Goal: Find specific page/section: Find specific page/section

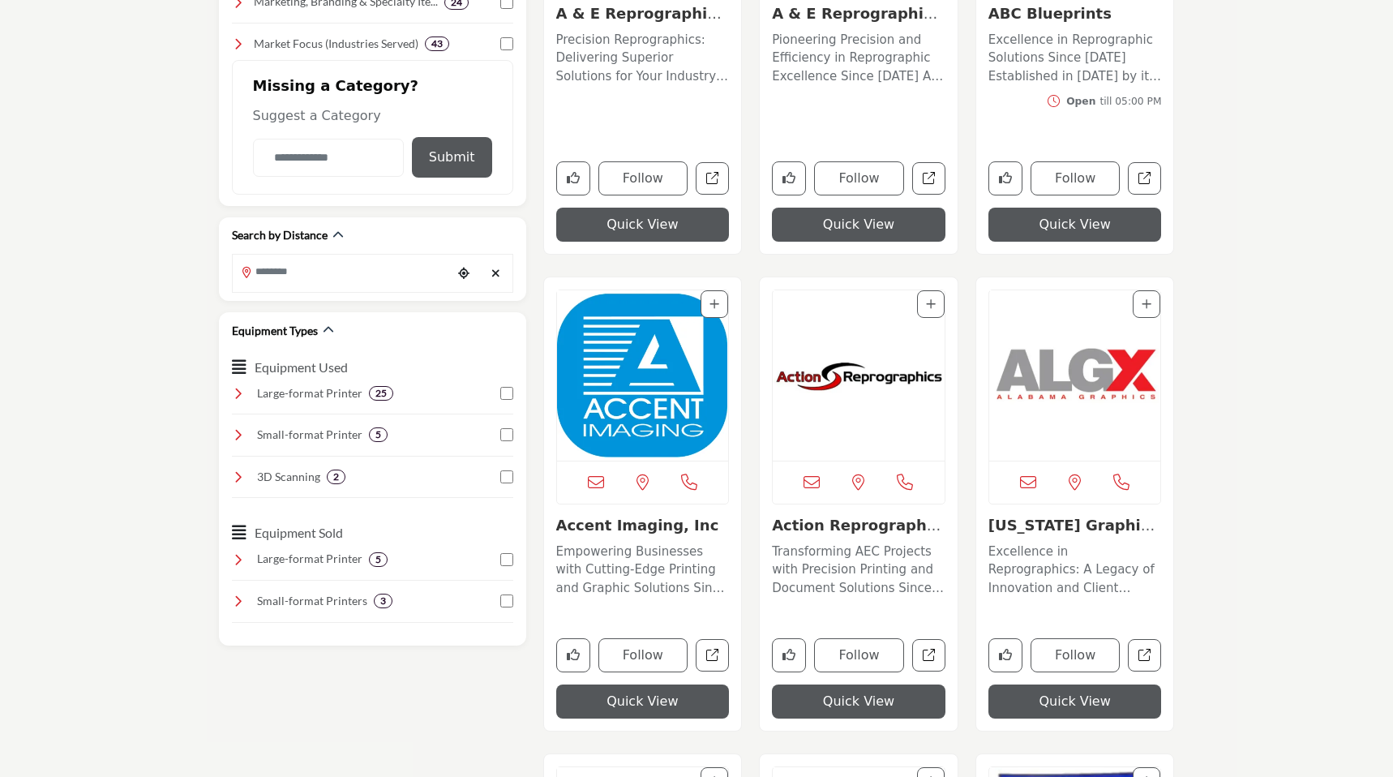
scroll to position [706, 0]
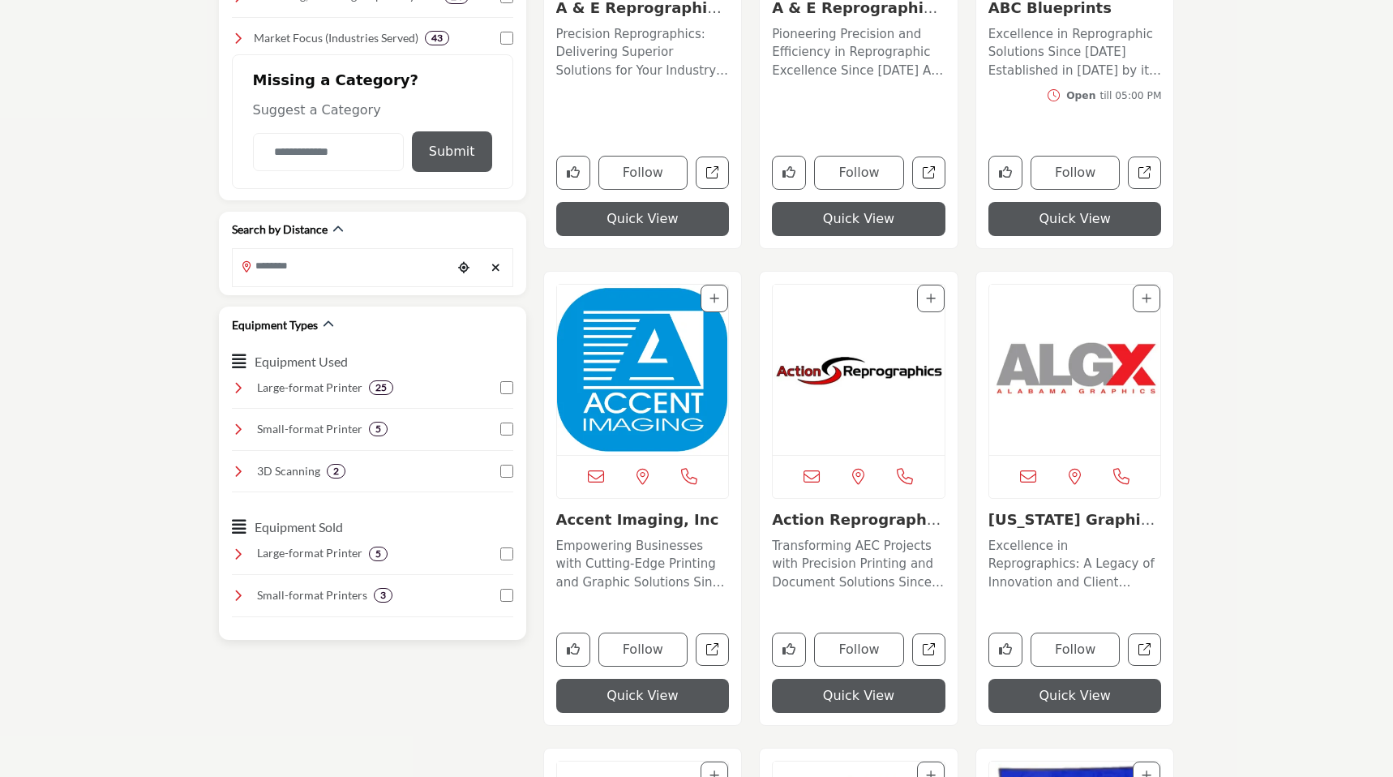
click at [242, 388] on icon at bounding box center [238, 387] width 13 height 13
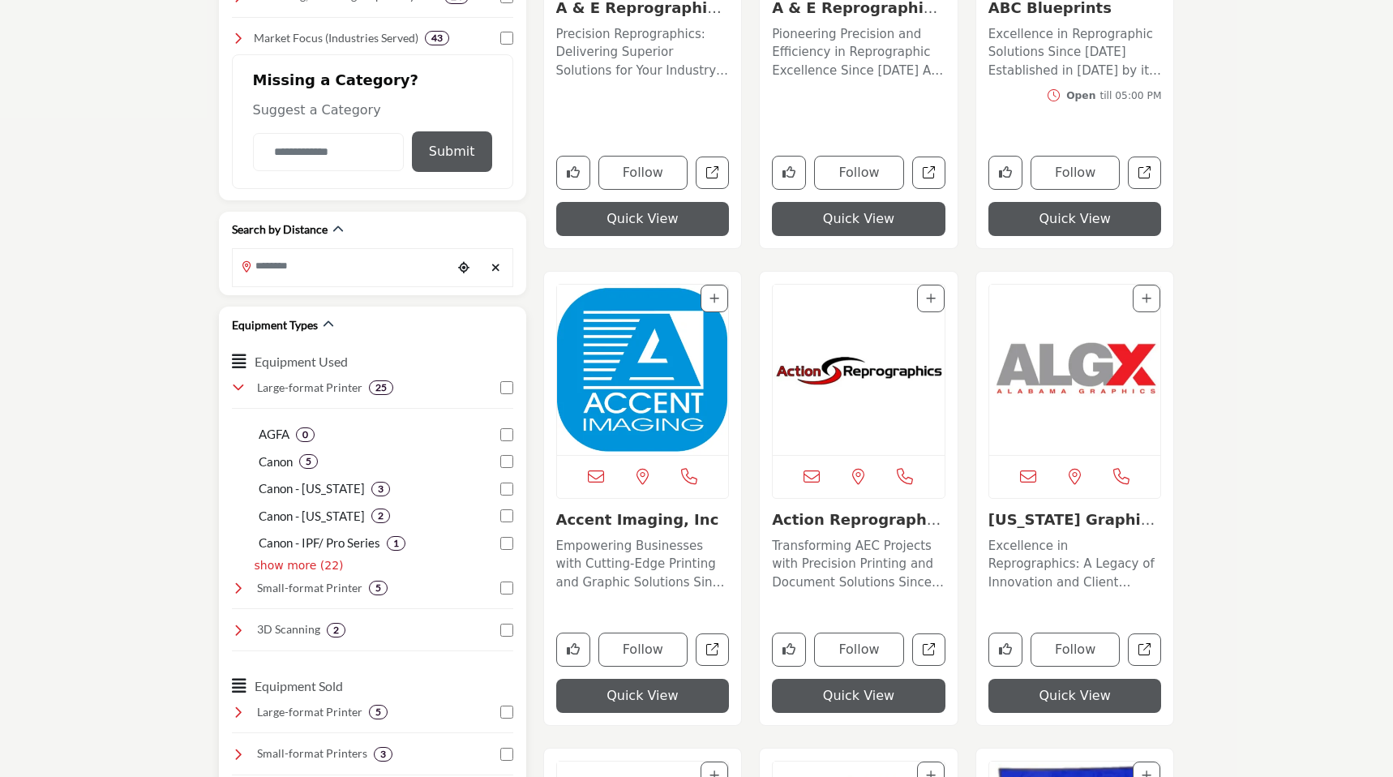
click at [268, 570] on p "show more (22)" at bounding box center [299, 565] width 89 height 17
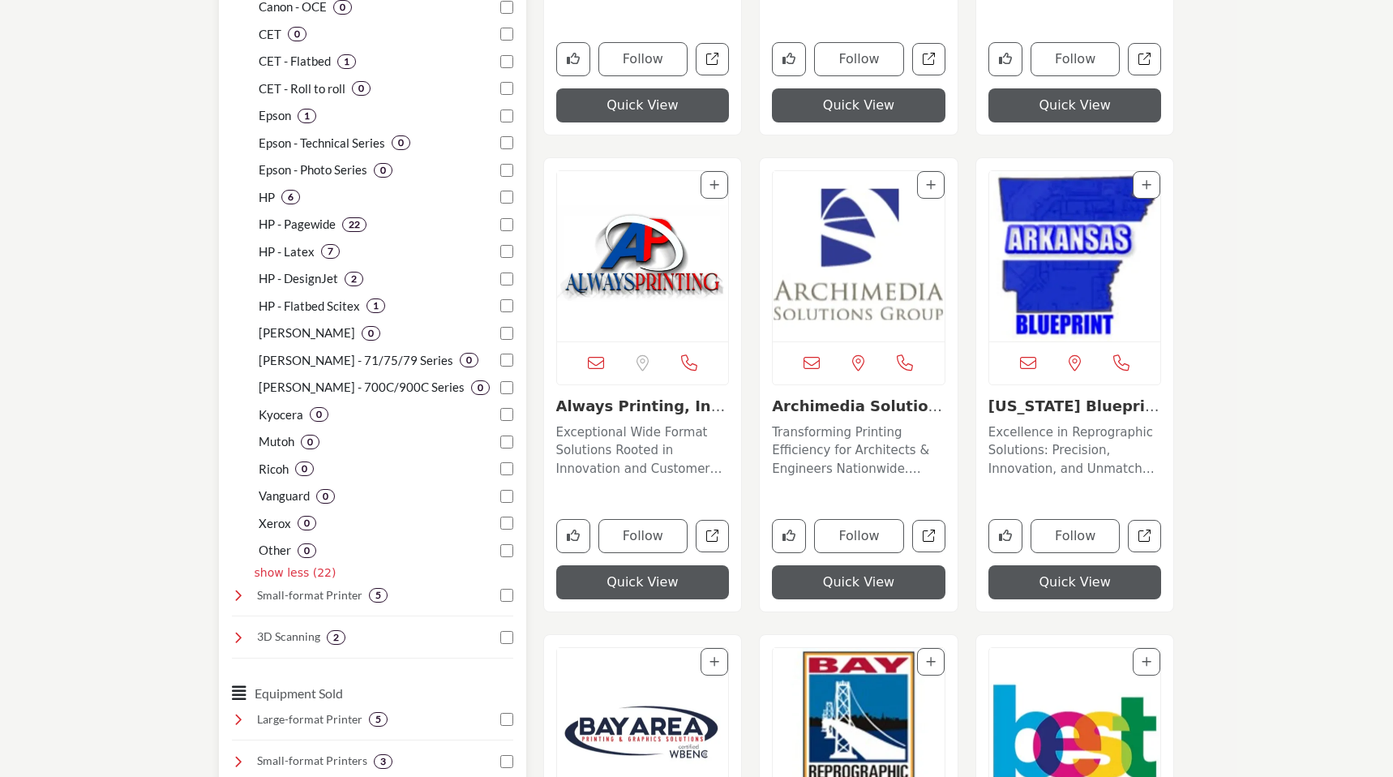
scroll to position [1301, 0]
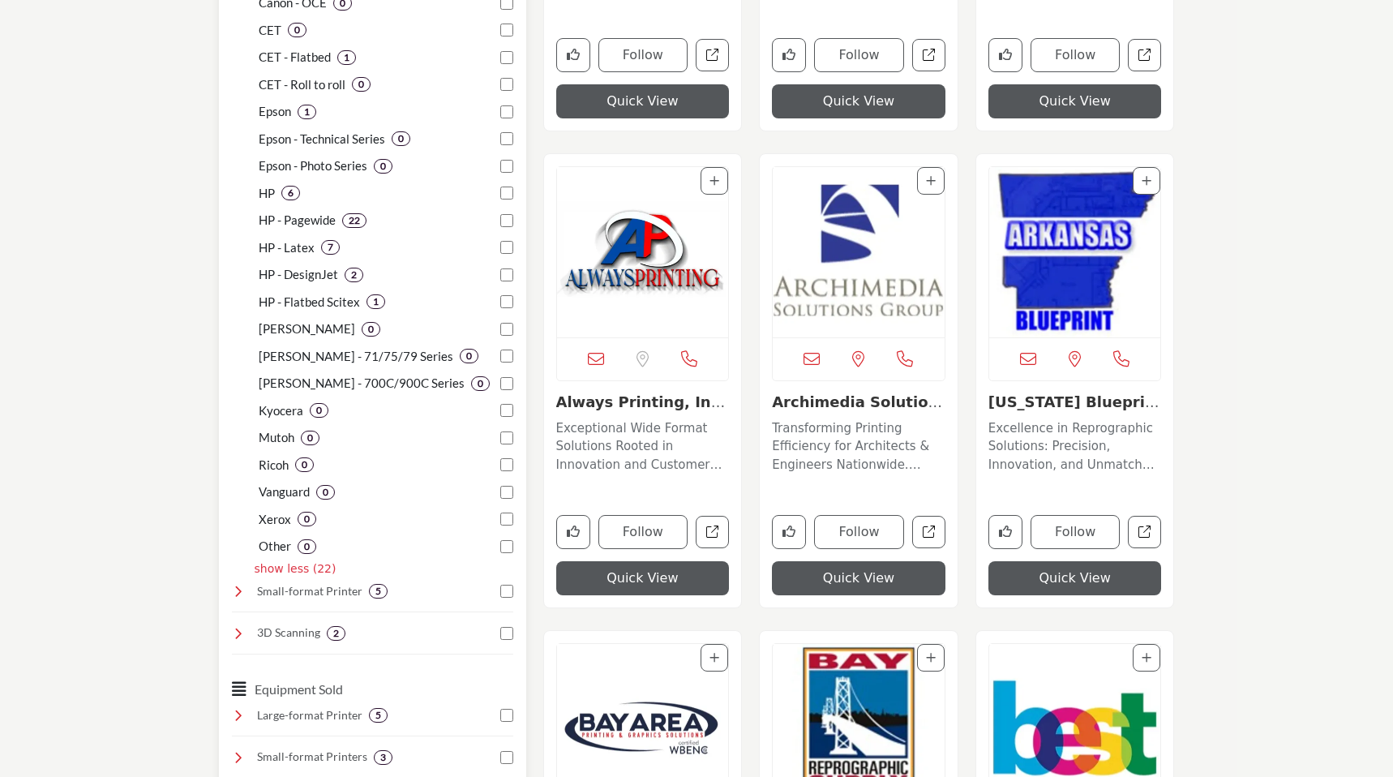
click at [268, 571] on p "show less (22)" at bounding box center [296, 568] width 82 height 17
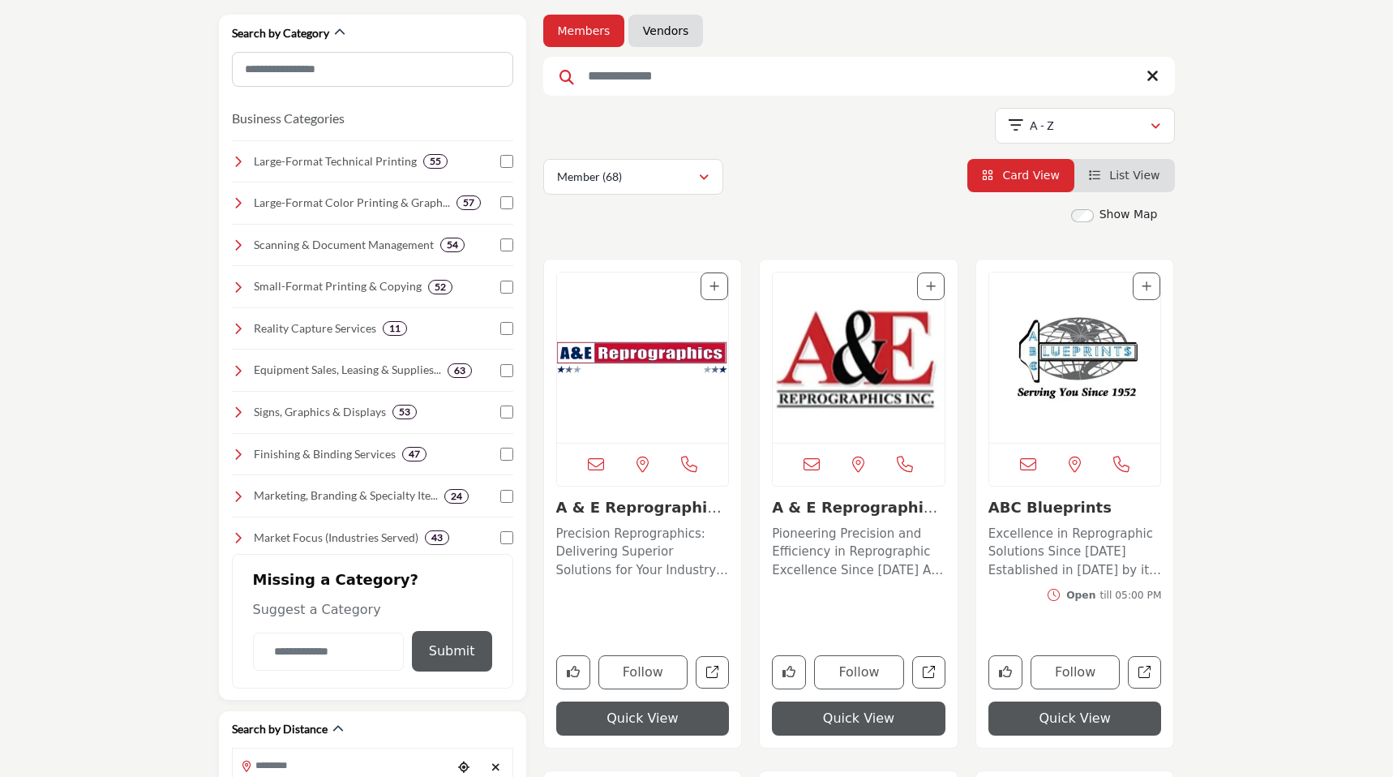
scroll to position [0, 0]
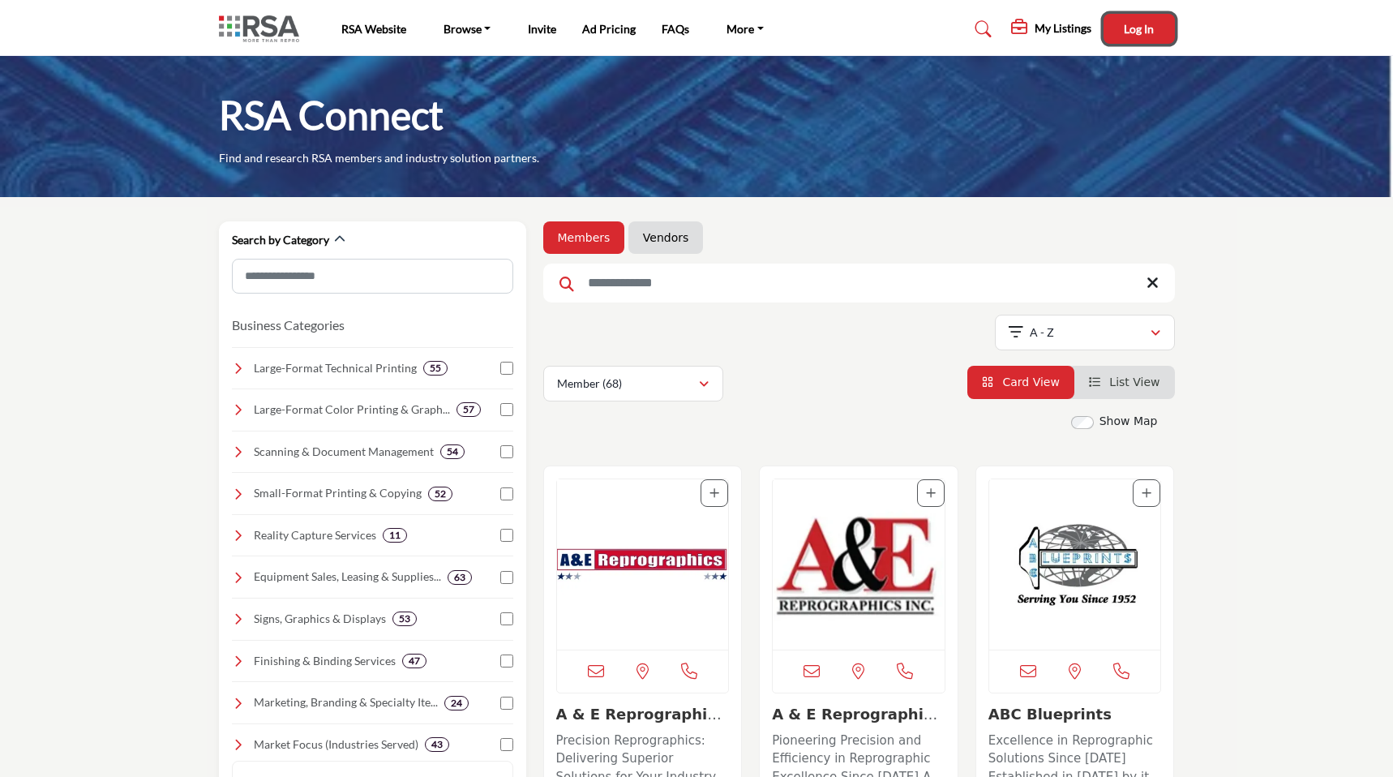
click at [1125, 32] on span "Log In" at bounding box center [1139, 29] width 30 height 14
